Goal: Information Seeking & Learning: Understand process/instructions

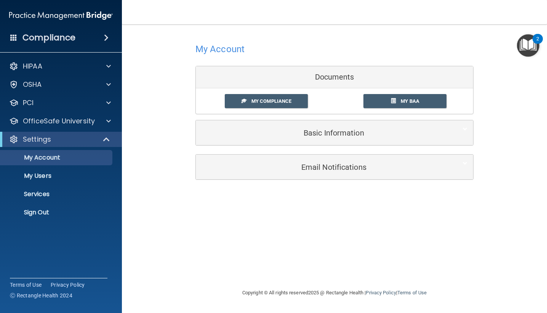
click at [358, 62] on div "My Account Documents My Compliance My Compliance My BAA Basic Information Full …" at bounding box center [334, 93] width 278 height 122
click at [282, 102] on span "My Compliance" at bounding box center [271, 101] width 40 height 6
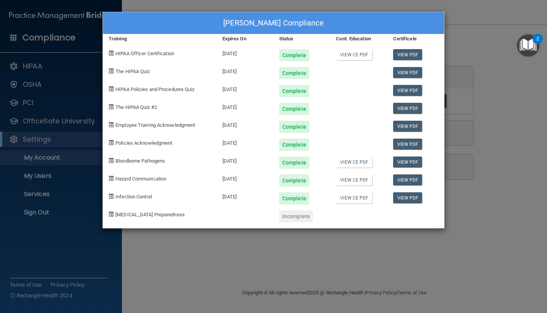
click at [466, 35] on div "[PERSON_NAME] Compliance Training Expires On Status Cont. Education Certificate…" at bounding box center [273, 156] width 547 height 313
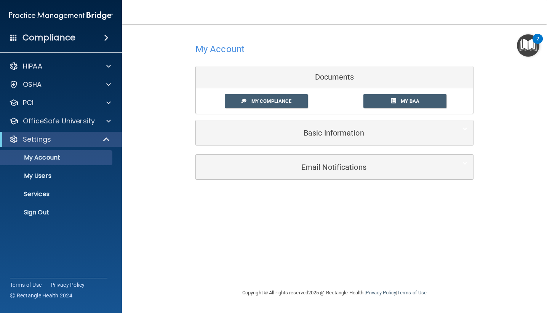
click at [528, 44] on img "Open Resource Center, 2 new notifications" at bounding box center [528, 45] width 22 height 22
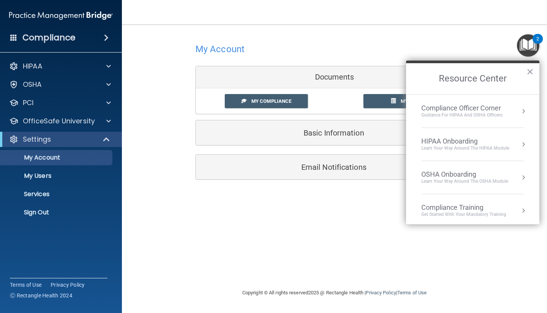
click at [459, 212] on div "Get Started with your mandatory training" at bounding box center [463, 214] width 85 height 6
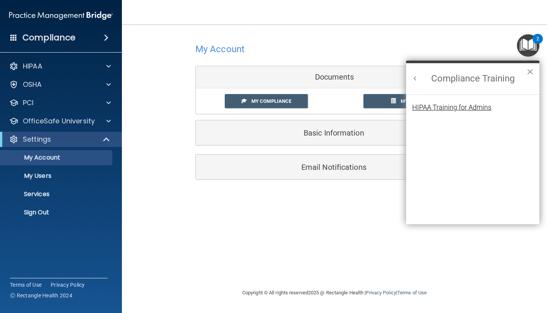
click at [456, 108] on div "HIPAA Training for Admins" at bounding box center [451, 107] width 79 height 7
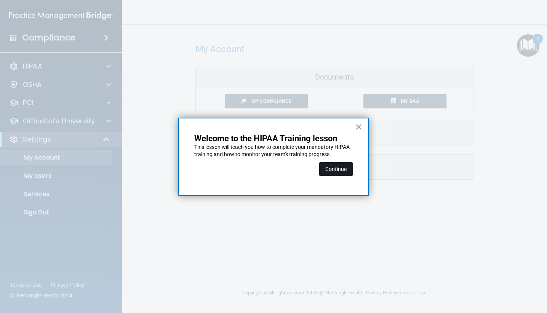
click at [338, 171] on button "Continue" at bounding box center [336, 169] width 34 height 14
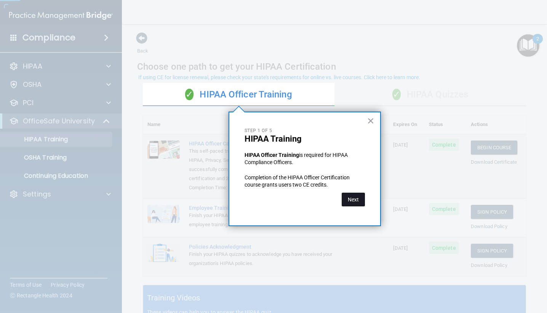
click at [357, 197] on button "Next" at bounding box center [353, 200] width 23 height 14
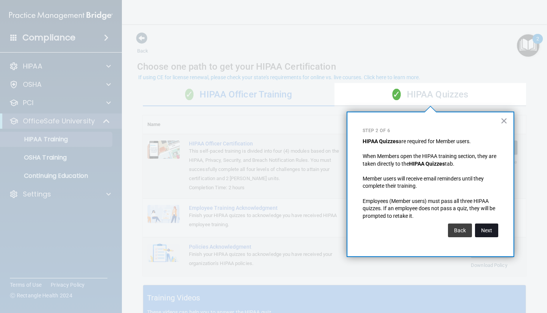
click at [483, 227] on button "Next" at bounding box center [486, 231] width 23 height 14
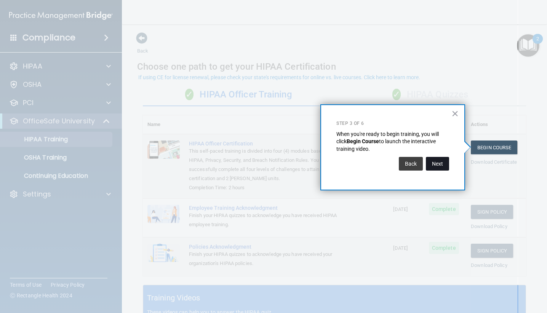
click at [440, 157] on button "Next" at bounding box center [437, 164] width 23 height 14
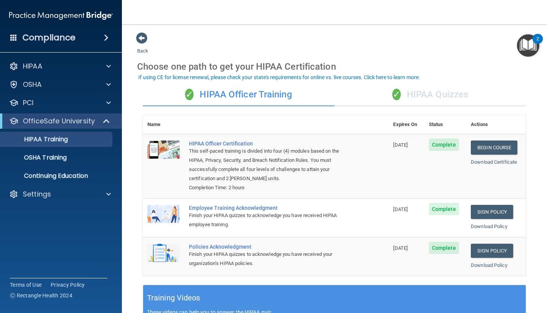
click at [525, 44] on img "Open Resource Center, 2 new notifications" at bounding box center [528, 45] width 22 height 22
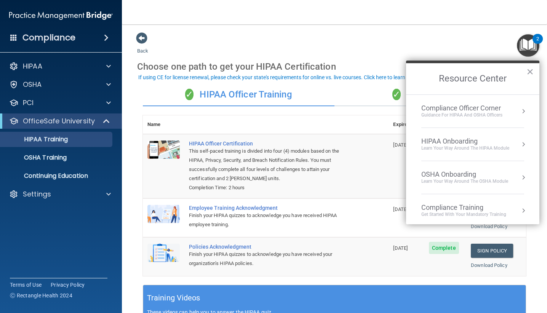
click at [479, 110] on div "Compliance Officer Corner" at bounding box center [461, 108] width 81 height 8
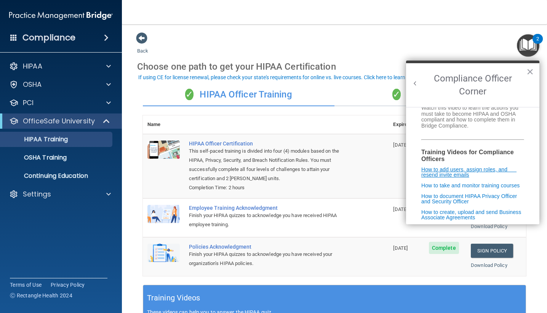
scroll to position [99, 0]
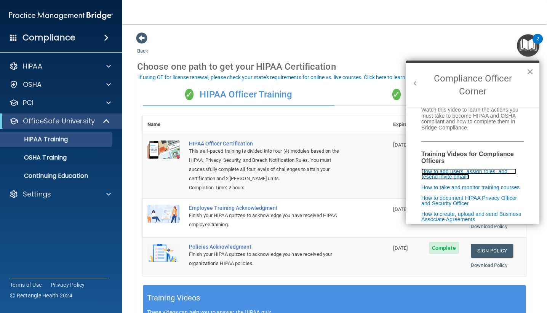
click at [448, 168] on link "How to add users, assign roles, and resend invite emails" at bounding box center [468, 173] width 95 height 11
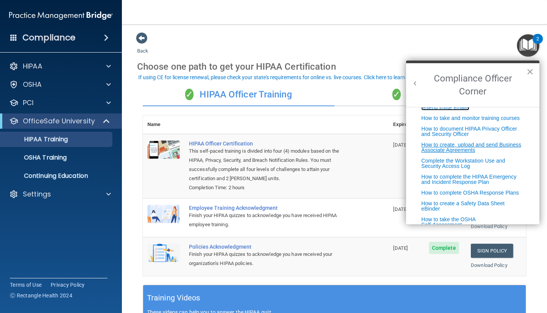
scroll to position [177, 0]
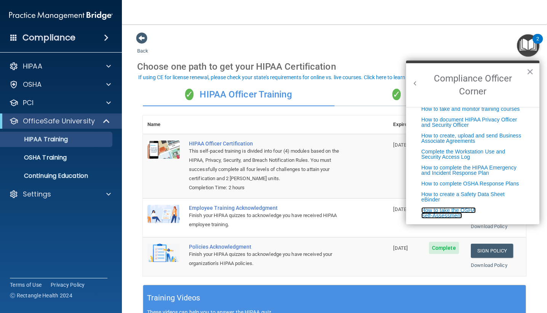
click at [452, 216] on link "How to take the OSHA Self-Assessment" at bounding box center [448, 212] width 54 height 11
click at [54, 154] on p "OSHA Training" at bounding box center [36, 158] width 62 height 8
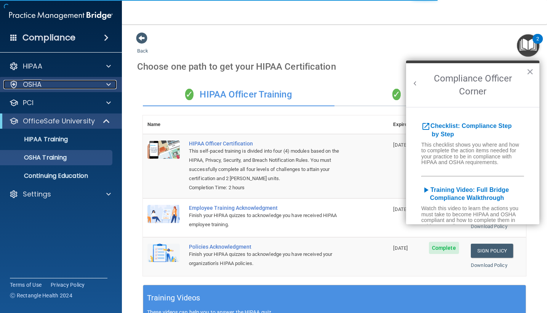
click at [90, 88] on div "OSHA" at bounding box center [50, 84] width 94 height 9
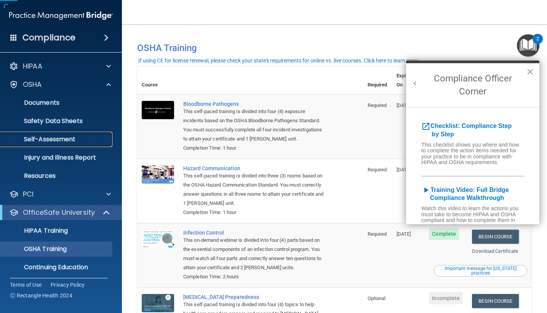
click at [74, 141] on p "Self-Assessment" at bounding box center [57, 140] width 104 height 8
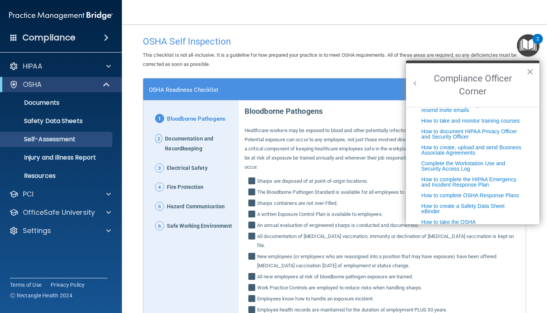
scroll to position [177, 0]
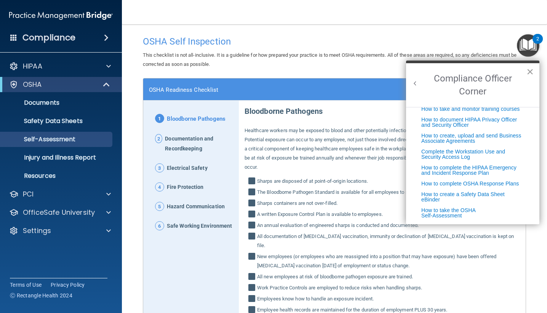
click at [530, 72] on button "×" at bounding box center [529, 72] width 7 height 12
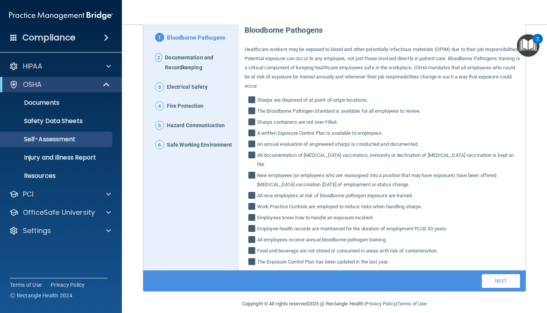
scroll to position [40, 0]
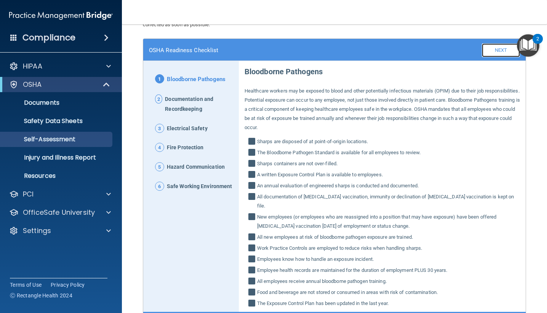
click at [489, 48] on link "Next" at bounding box center [501, 50] width 38 height 14
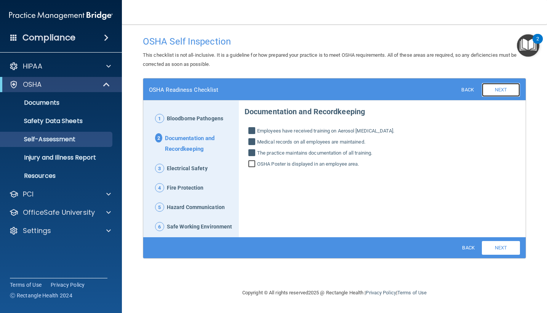
click at [502, 90] on link "Next" at bounding box center [501, 90] width 38 height 14
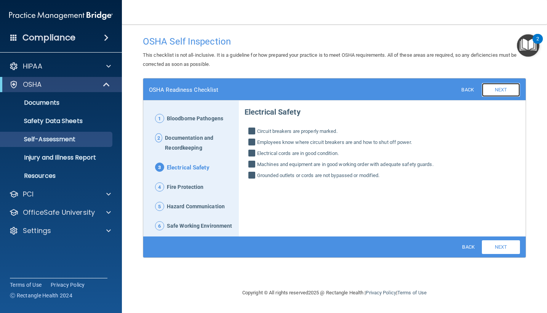
click at [502, 90] on link "Next" at bounding box center [501, 90] width 38 height 14
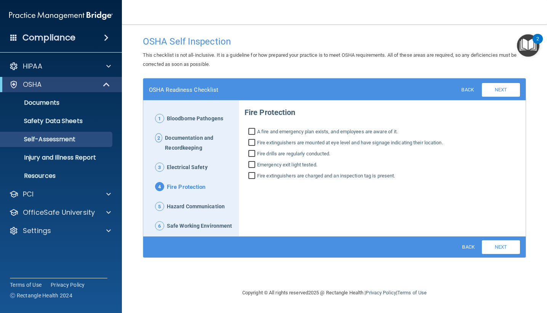
click at [251, 142] on input "Fire extinguishers are mounted at eye level and have signage indicating their l…" at bounding box center [252, 144] width 9 height 8
checkbox input "true"
click at [497, 91] on link "Next" at bounding box center [501, 90] width 38 height 14
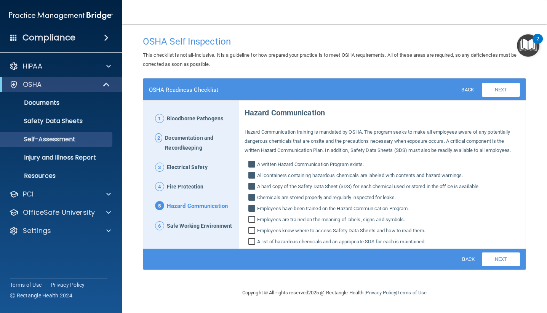
click at [251, 220] on input "Employees are trained on the meaning of labels, signs and symbols." at bounding box center [252, 221] width 9 height 8
click at [251, 221] on input "Employees are trained on the meaning of labels, signs and symbols." at bounding box center [252, 221] width 9 height 8
checkbox input "false"
click at [215, 225] on span "Safe Working Environment" at bounding box center [199, 226] width 65 height 10
click at [513, 91] on link "Next" at bounding box center [501, 90] width 38 height 14
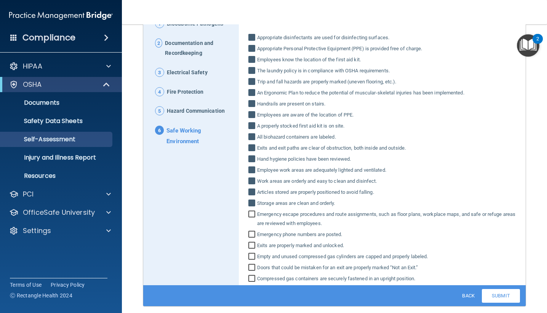
scroll to position [119, 0]
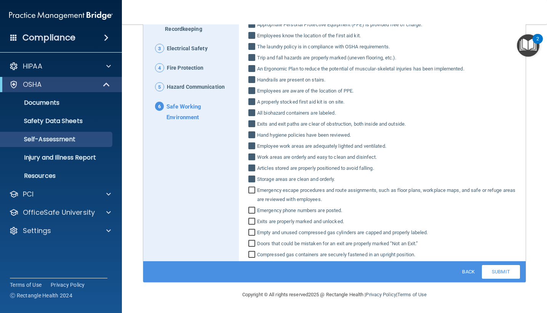
click at [256, 212] on input "Emergency phone numbers are posted." at bounding box center [252, 212] width 9 height 8
checkbox input "true"
click at [250, 222] on input "Exits are properly marked and unlocked." at bounding box center [252, 223] width 9 height 8
checkbox input "true"
click at [250, 232] on input "Empty and unused compressed gas cylinders are capped and properly labeled." at bounding box center [252, 234] width 9 height 8
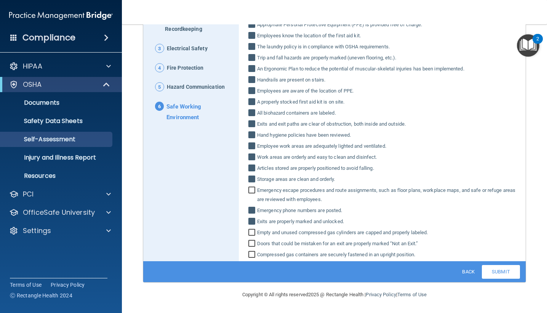
checkbox input "true"
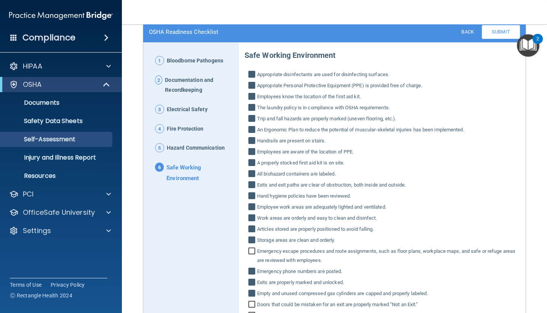
scroll to position [0, 0]
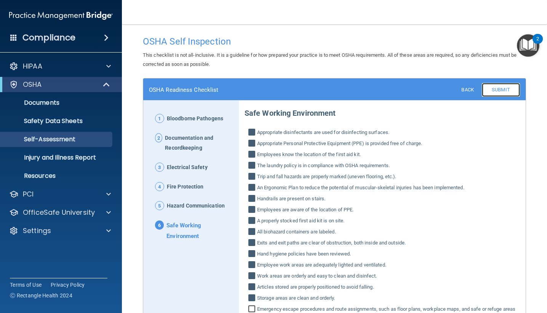
click at [500, 91] on link "Submit" at bounding box center [501, 90] width 38 height 14
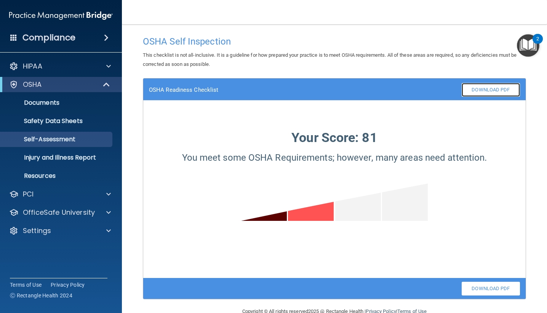
click at [491, 93] on link "Download PDF" at bounding box center [491, 90] width 58 height 14
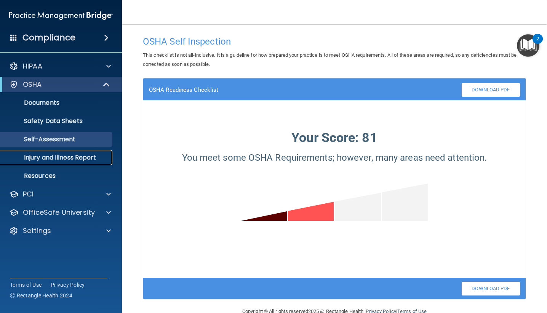
click at [78, 158] on p "Injury and Illness Report" at bounding box center [57, 158] width 104 height 8
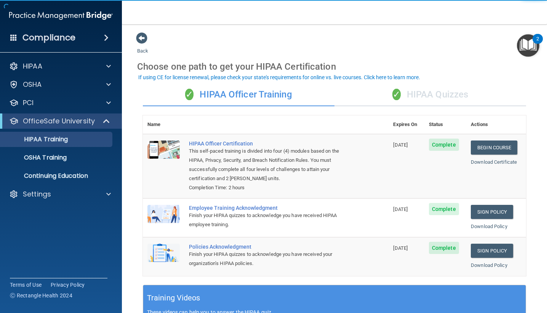
click at [141, 30] on main "Back Choose one path to get your HIPAA Certification ✓ HIPAA Officer Training ✓…" at bounding box center [334, 168] width 425 height 289
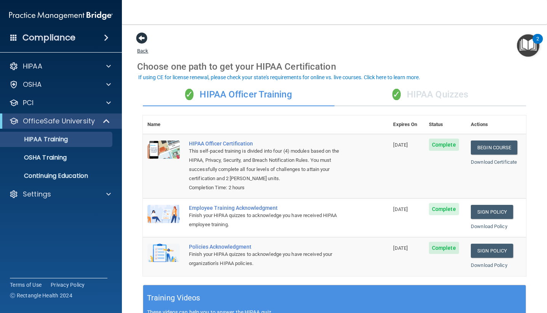
click at [139, 40] on span at bounding box center [141, 37] width 11 height 11
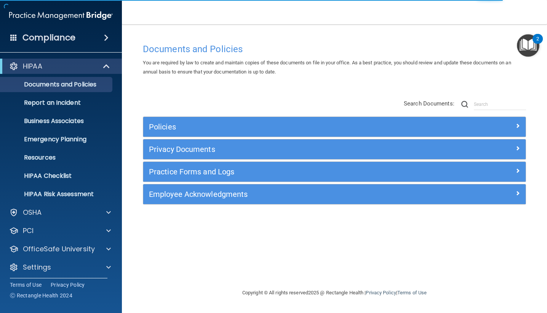
click at [532, 46] on img "Open Resource Center, 2 new notifications" at bounding box center [528, 45] width 22 height 22
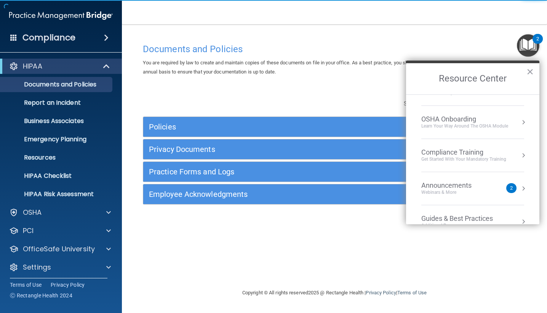
scroll to position [109, 0]
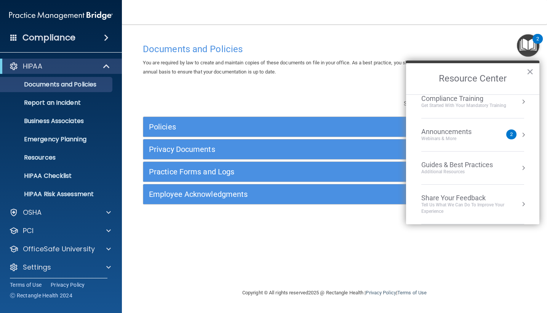
click at [476, 138] on div "Webinars & More" at bounding box center [454, 139] width 66 height 6
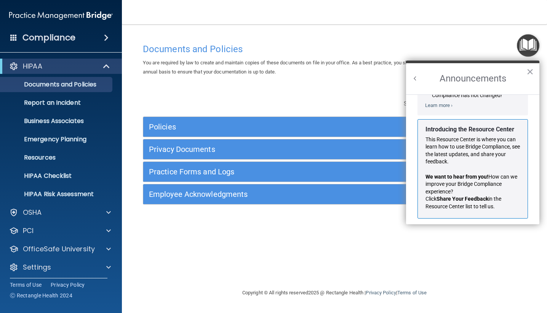
scroll to position [118, 0]
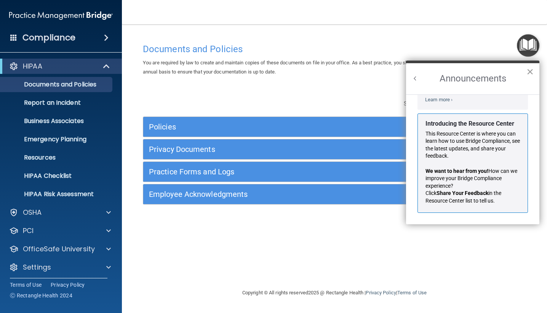
click at [528, 69] on button "×" at bounding box center [529, 72] width 7 height 12
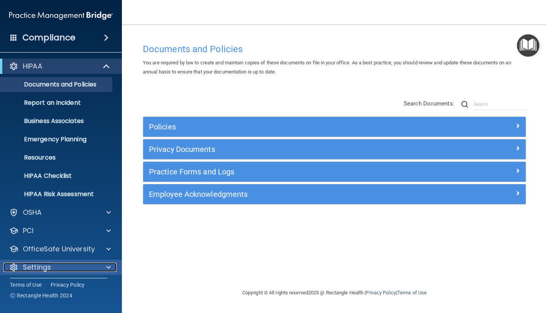
click at [111, 268] on div at bounding box center [107, 267] width 19 height 9
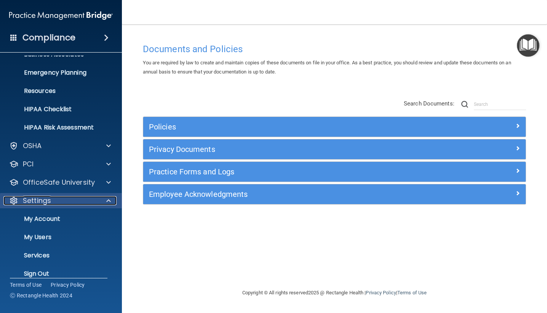
scroll to position [76, 0]
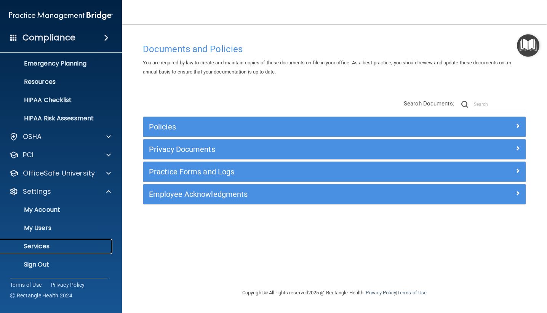
click at [52, 248] on p "Services" at bounding box center [57, 247] width 104 height 8
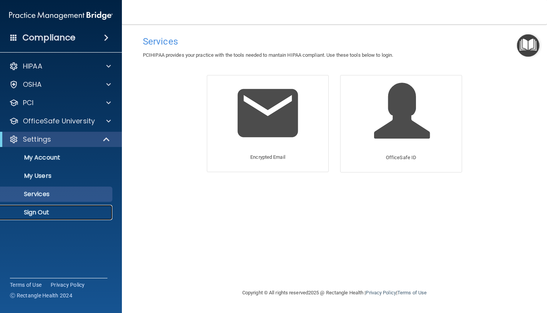
click at [43, 212] on p "Sign Out" at bounding box center [57, 213] width 104 height 8
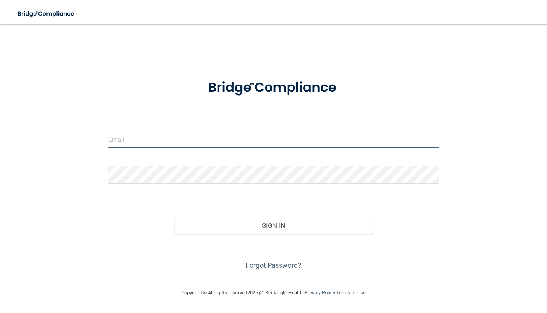
click at [162, 139] on input "email" at bounding box center [273, 139] width 331 height 17
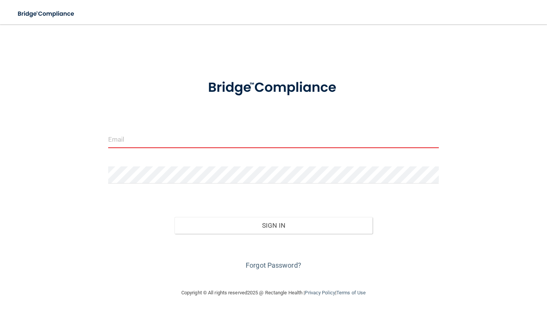
type input "[EMAIL_ADDRESS][DOMAIN_NAME]"
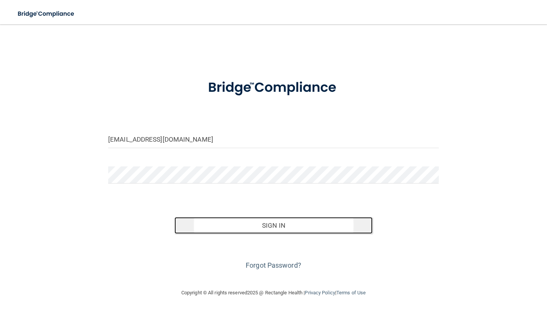
click at [285, 229] on button "Sign In" at bounding box center [273, 225] width 198 height 17
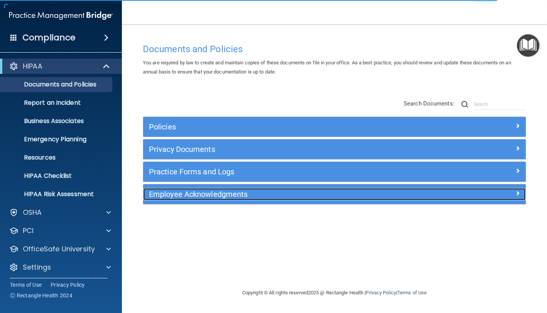
click at [344, 194] on h5 "Employee Acknowledgments" at bounding box center [286, 194] width 275 height 8
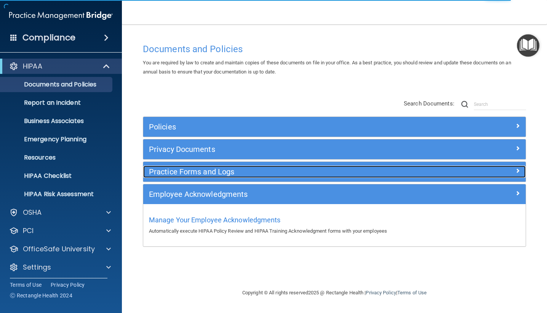
click at [280, 174] on h5 "Practice Forms and Logs" at bounding box center [286, 172] width 275 height 8
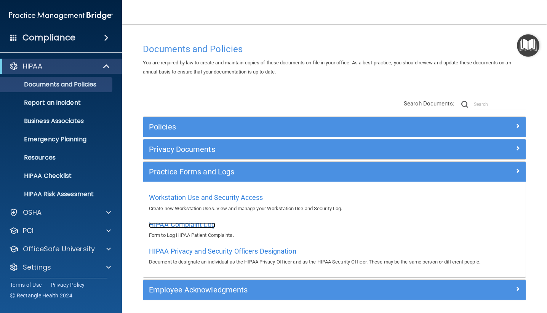
click at [209, 224] on span "HIPAA Complaint Log" at bounding box center [182, 225] width 66 height 8
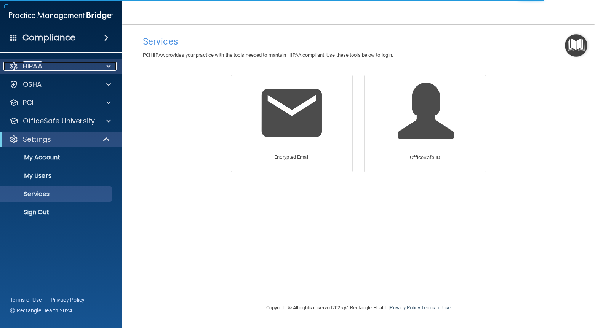
click at [62, 64] on div "HIPAA" at bounding box center [50, 66] width 94 height 9
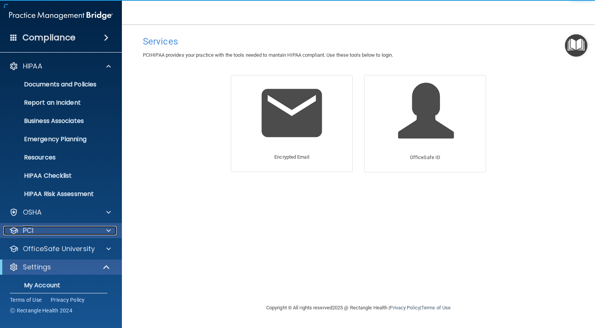
click at [58, 226] on div "PCI" at bounding box center [50, 230] width 94 height 9
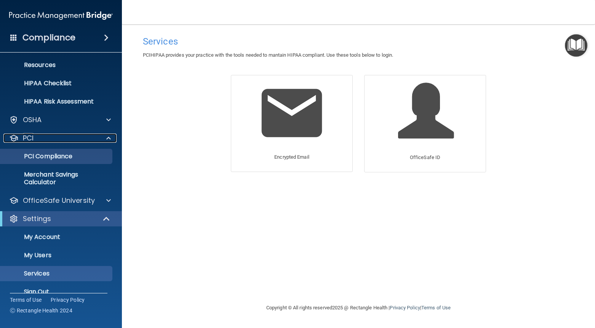
scroll to position [95, 0]
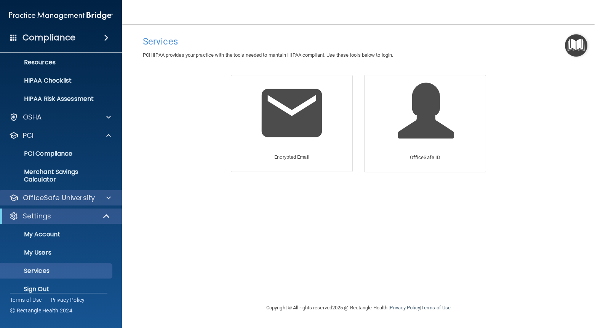
click at [60, 203] on div "OfficeSafe University" at bounding box center [61, 197] width 122 height 15
click at [107, 198] on span at bounding box center [108, 198] width 5 height 9
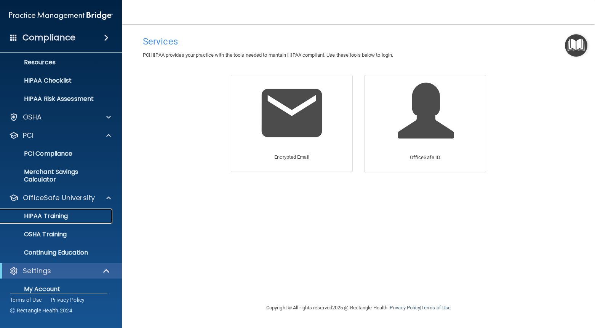
click at [70, 209] on link "HIPAA Training" at bounding box center [52, 216] width 120 height 15
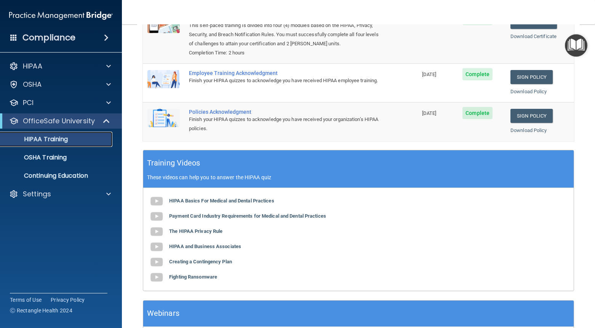
scroll to position [184, 0]
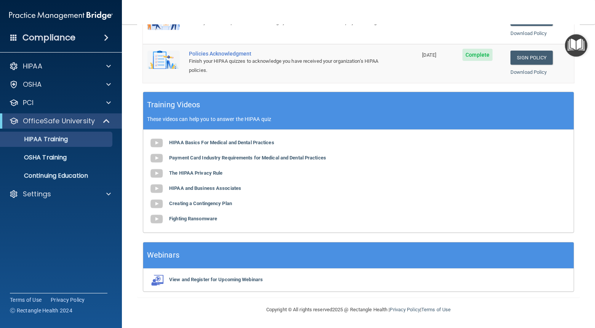
click at [571, 49] on img "Open Resource Center" at bounding box center [576, 45] width 22 height 22
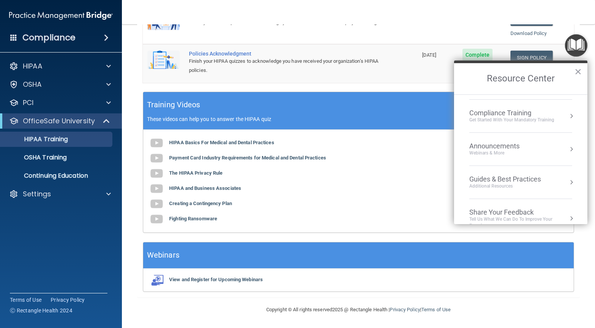
scroll to position [109, 0]
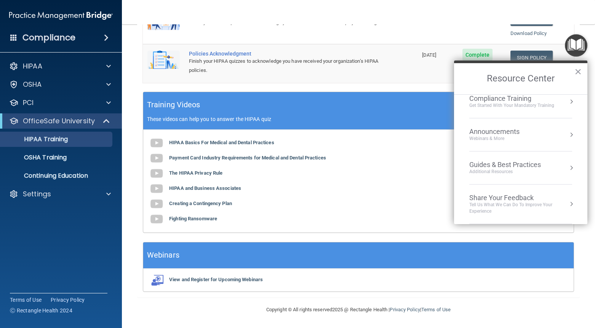
click at [515, 205] on div "Tell Us What We Can Do to Improve Your Experience" at bounding box center [520, 208] width 103 height 13
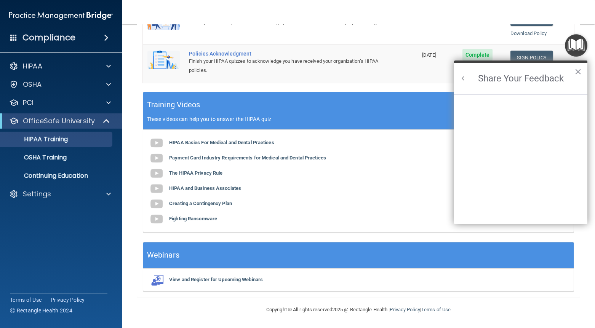
scroll to position [0, 0]
